Goal: Communication & Community: Answer question/provide support

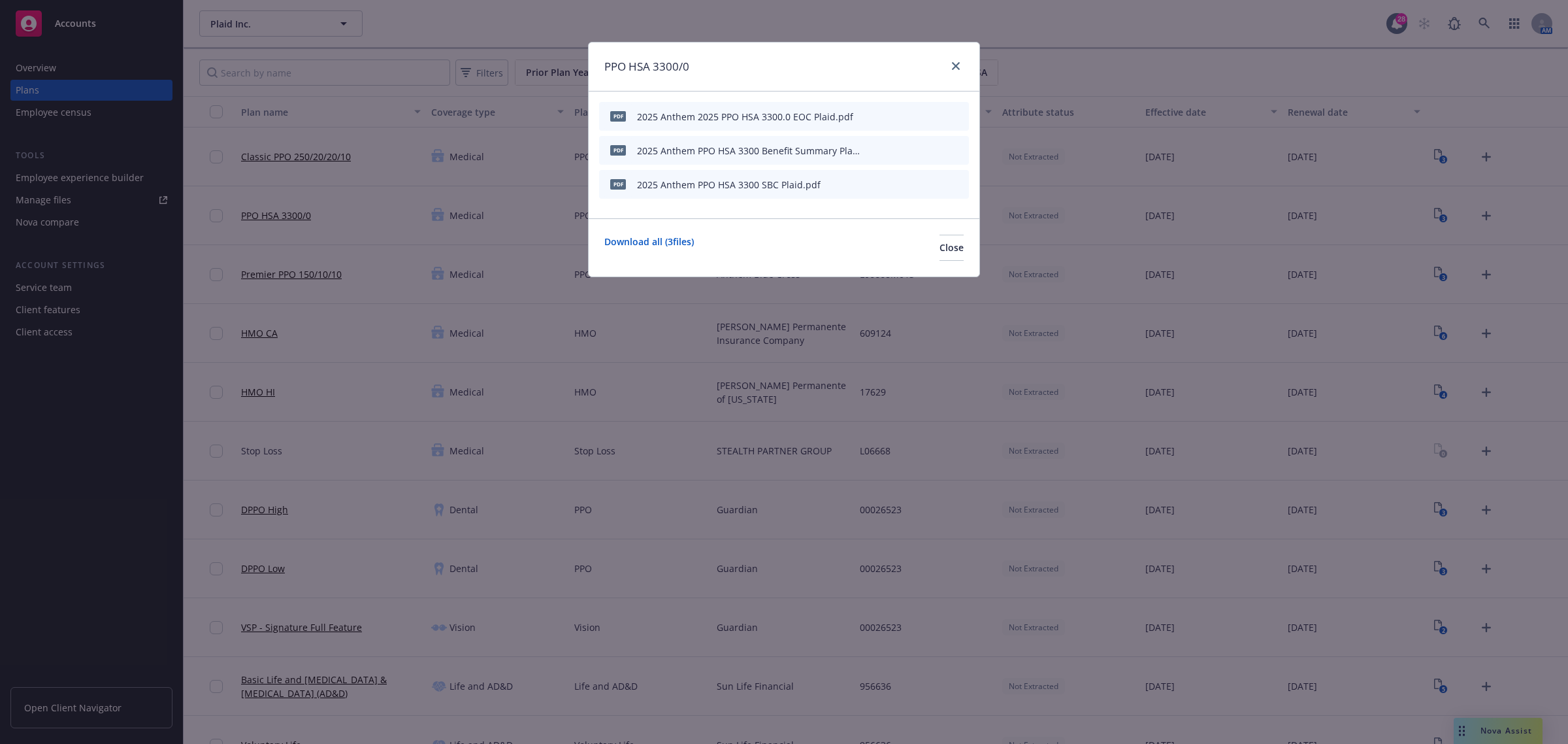
click at [1499, 724] on div "PPO HSA 3300/0 pdf 2025 Anthem 2025 PPO HSA 3300.0 EOC Plaid.pdf pdf 2025 Anthe…" at bounding box center [784, 372] width 1568 height 744
click at [948, 62] on link "close" at bounding box center [955, 65] width 15 height 15
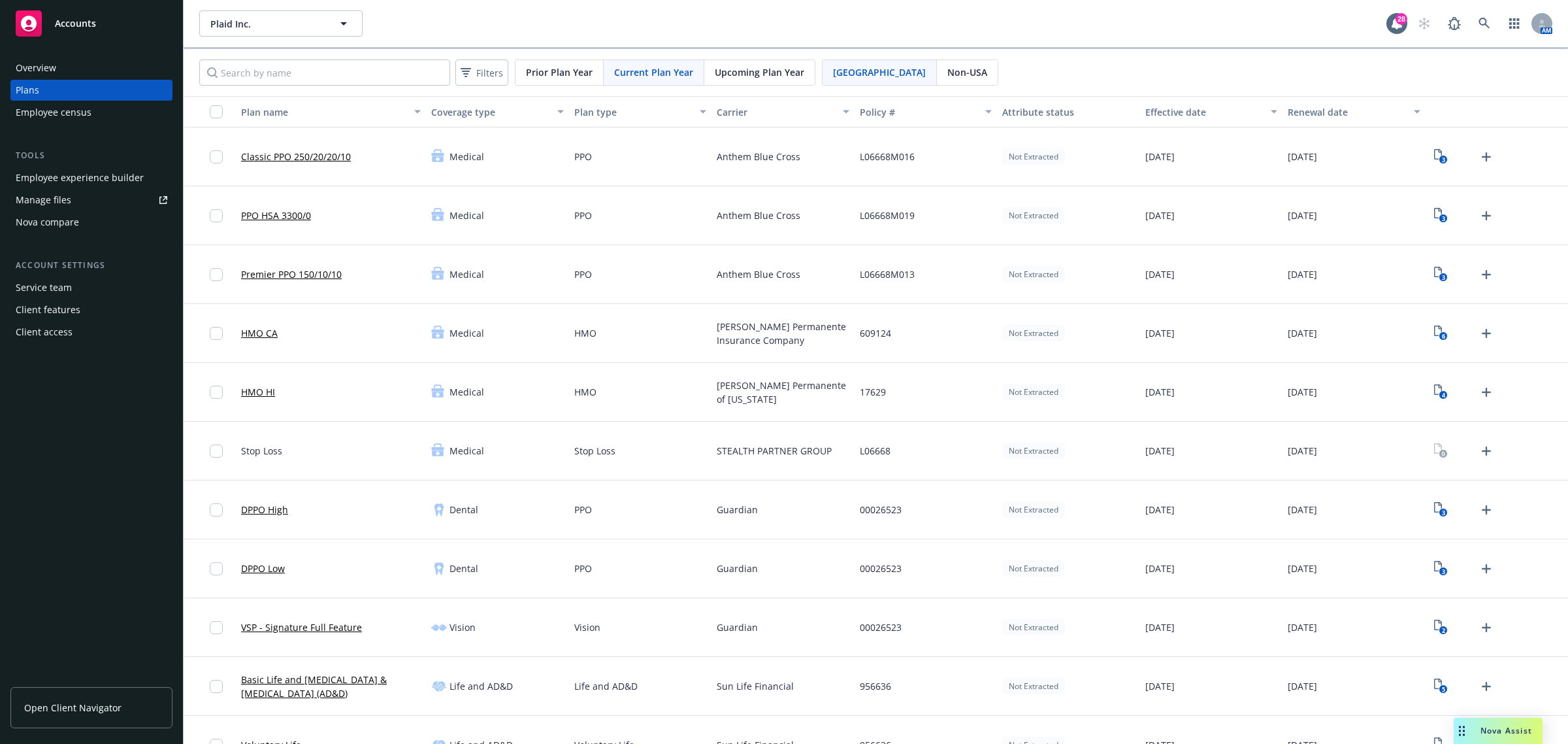
click at [1473, 722] on div "Nova Assist" at bounding box center [1498, 730] width 89 height 26
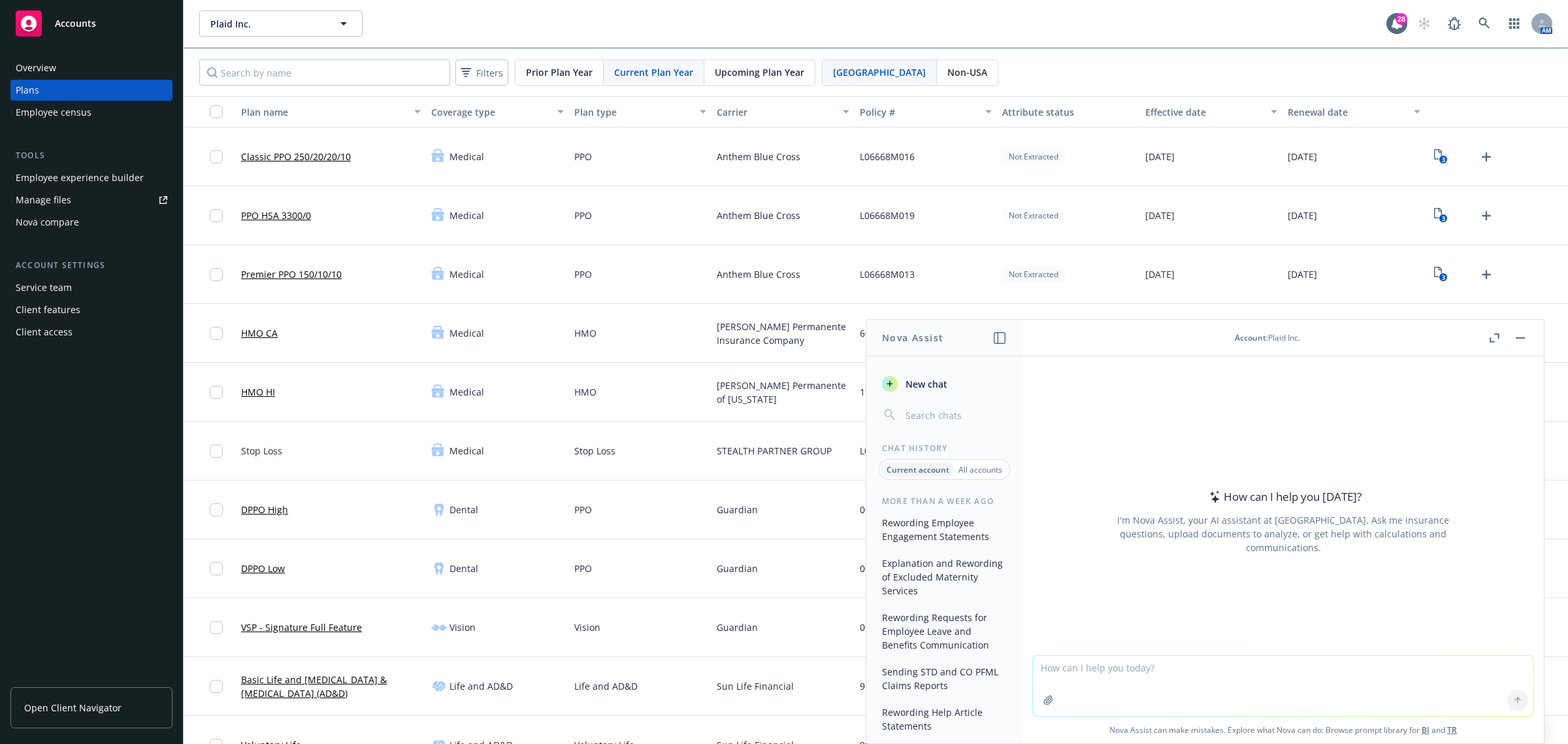
click at [1105, 673] on textarea at bounding box center [1283, 685] width 501 height 61
paste textarea "Hope you’re well! Circling back to this as the group needs to file their 2022 A…"
type textarea "reword- Hope you’re well! Circling back to this as the group needs to file thei…"
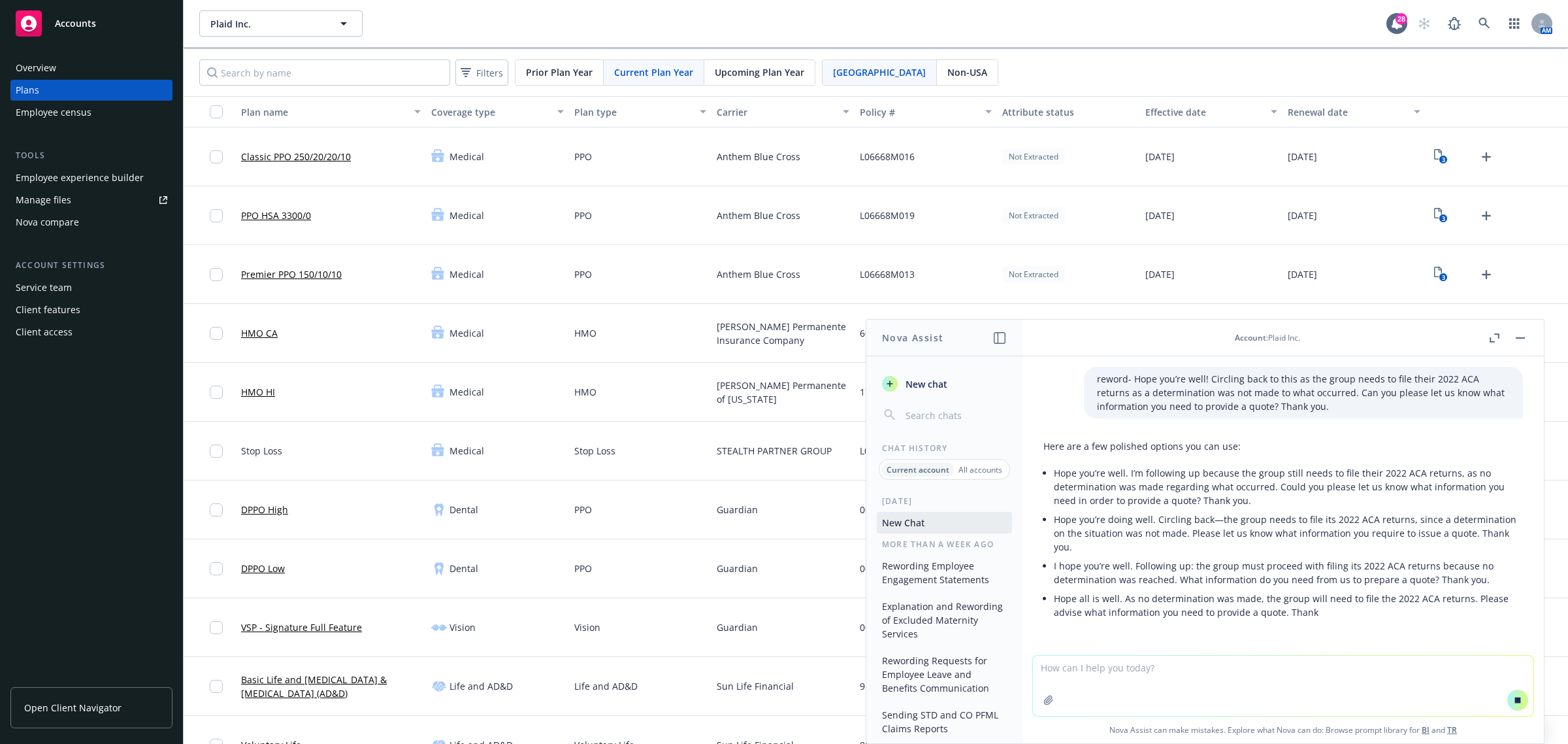
scroll to position [27, 0]
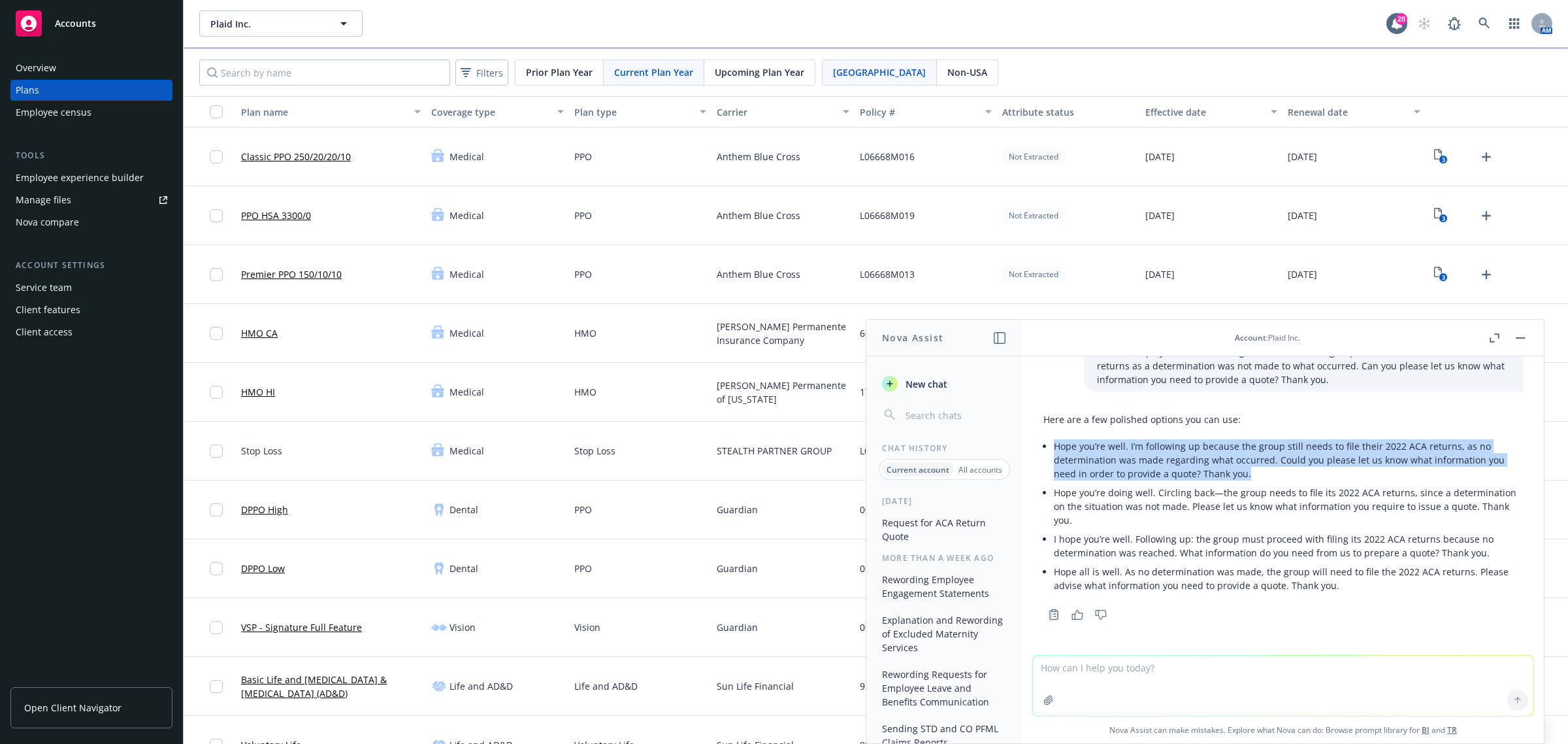
drag, startPoint x: 1251, startPoint y: 476, endPoint x: 1056, endPoint y: 447, distance: 197.1
click at [1056, 447] on p "Hope you’re well. I’m following up because the group still needs to file their …" at bounding box center [1288, 460] width 469 height 42
copy p "Hope you’re well. I’m following up because the group still needs to file their …"
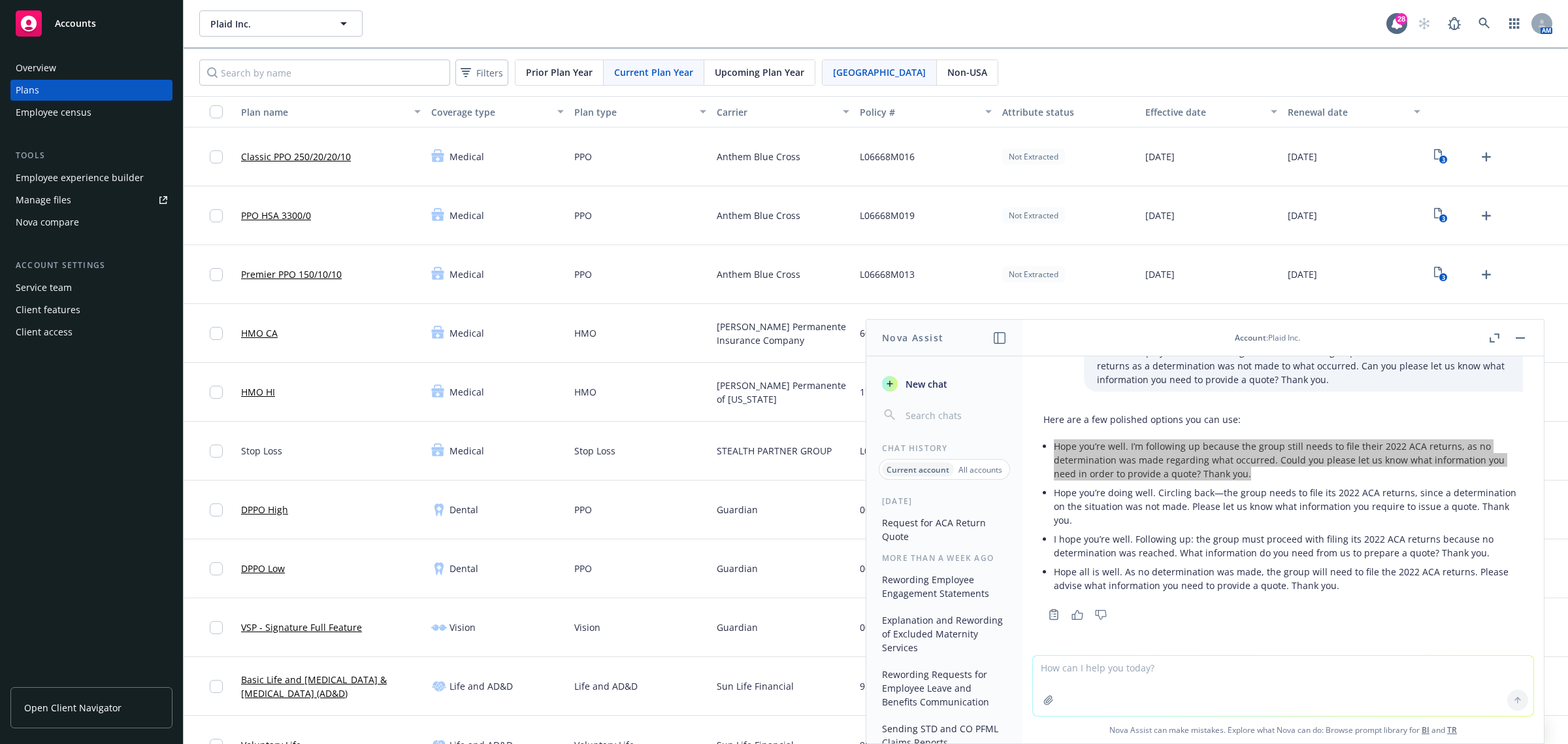
scroll to position [0, 0]
